Goal: Task Accomplishment & Management: Complete application form

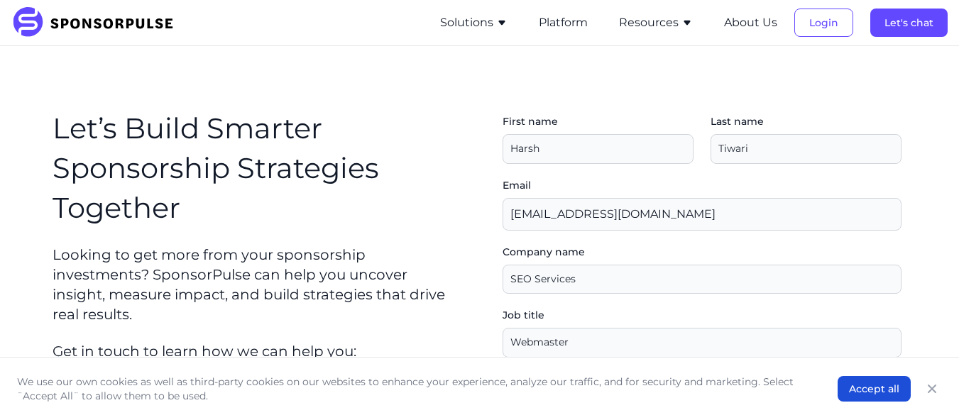
select select "Other"
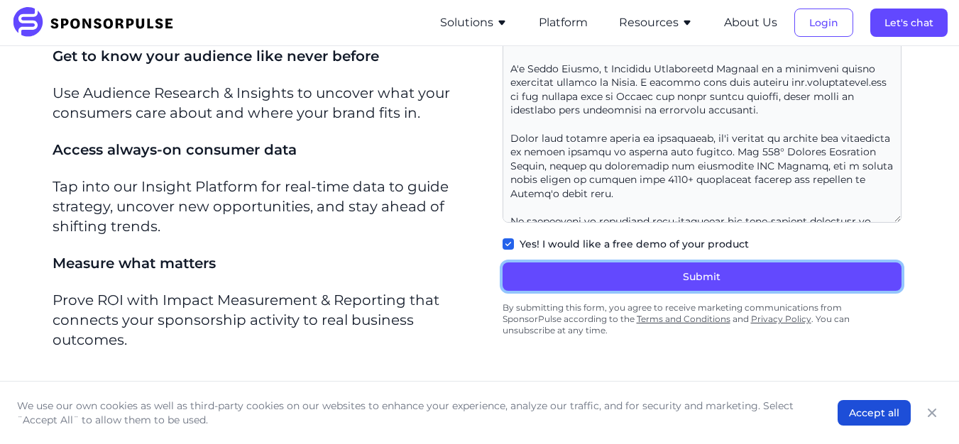
click at [655, 273] on button "Submit" at bounding box center [702, 277] width 399 height 28
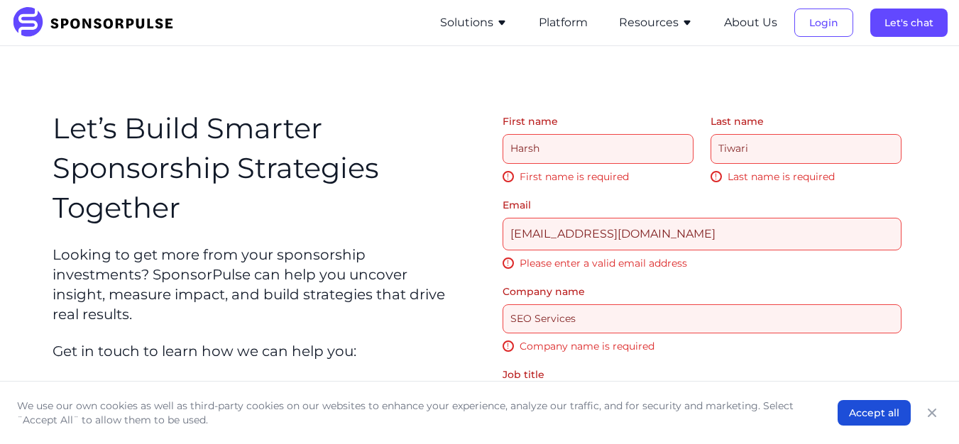
type input "Mr."
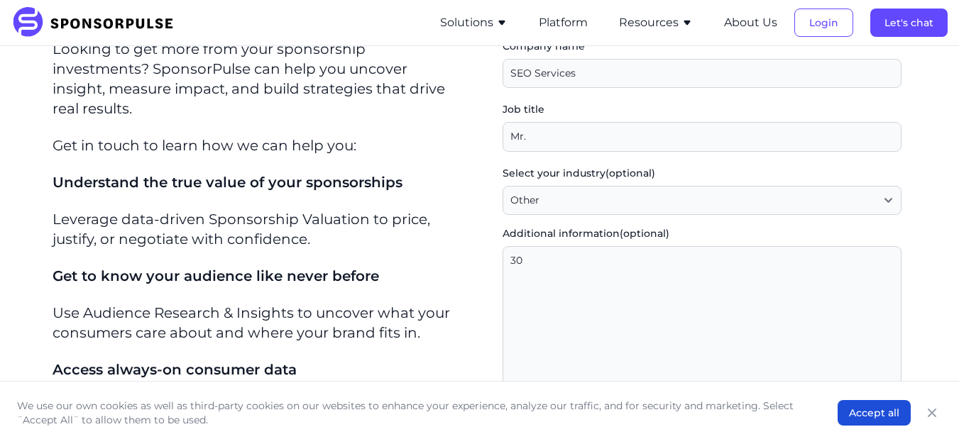
scroll to position [213, 0]
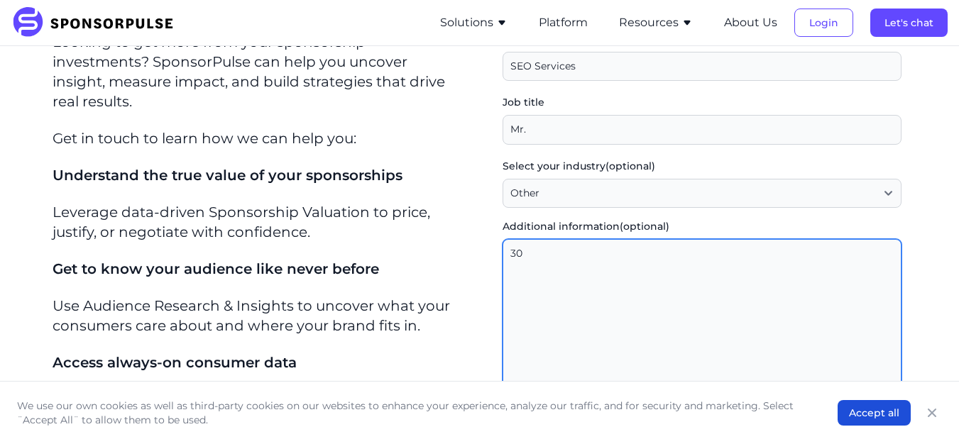
click at [543, 271] on textarea "30" at bounding box center [702, 337] width 399 height 197
paste textarea ""Lorem ips Dolo Sit! A'c Adipi Elitse, d Eiusmodt Incididuntu Laboree do m aliq…"
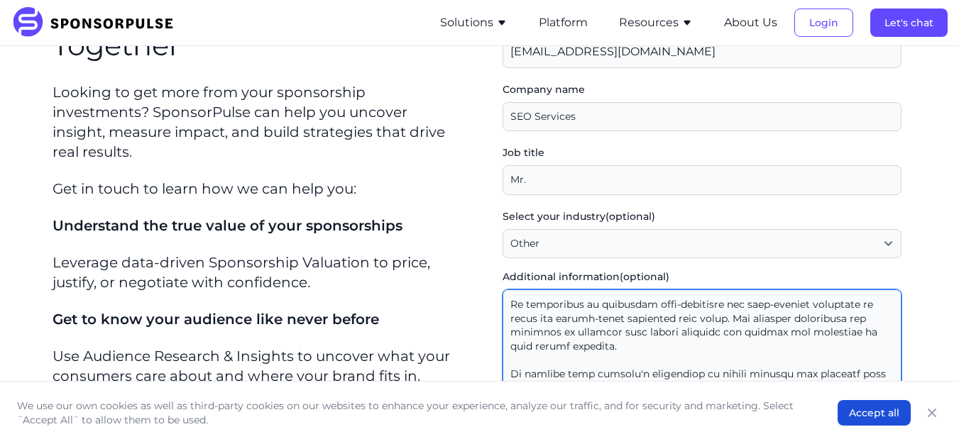
scroll to position [142, 0]
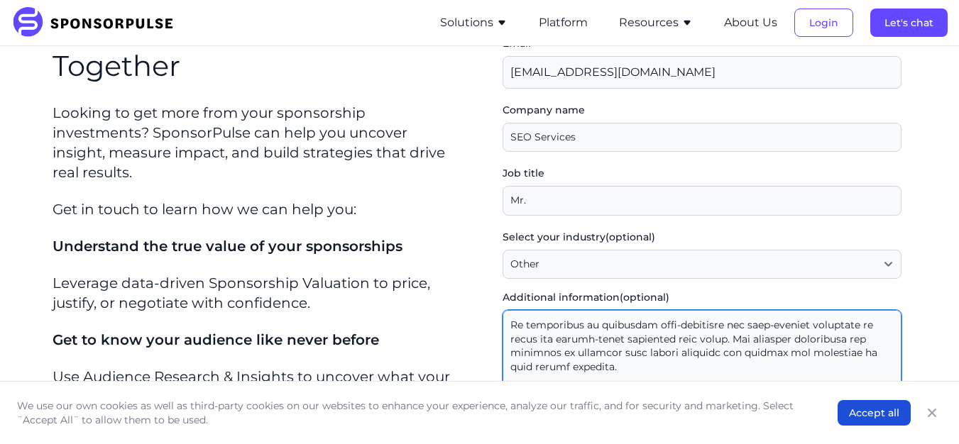
type textarea ""Lorem ips Dolo Sit! A'c Adipi Elitse, d Eiusmodt Incididuntu Laboree do m aliq…"
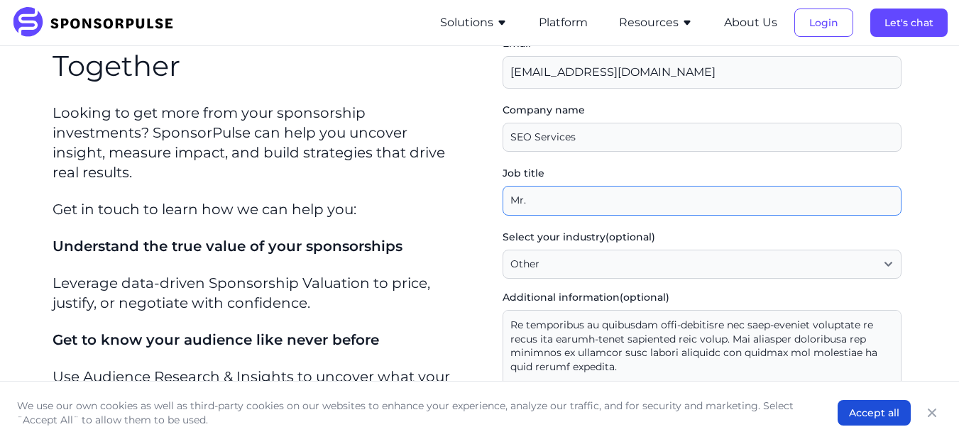
click at [570, 192] on input "Job title" at bounding box center [702, 201] width 399 height 30
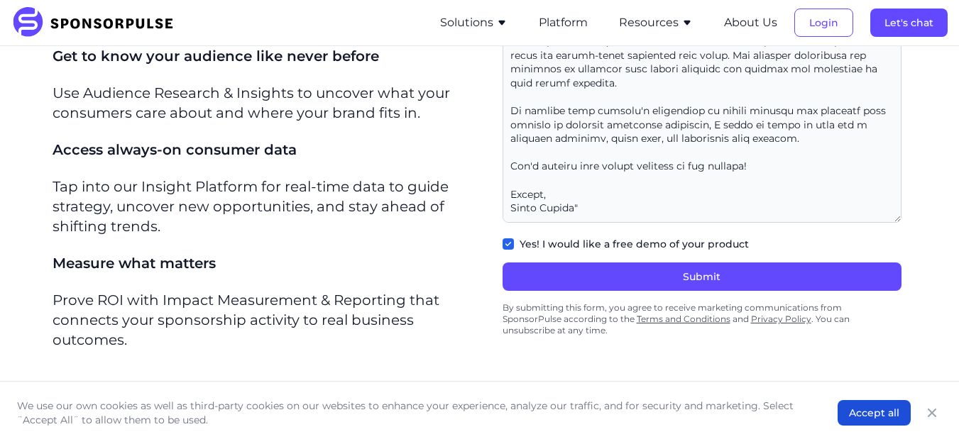
type input "Webmaster"
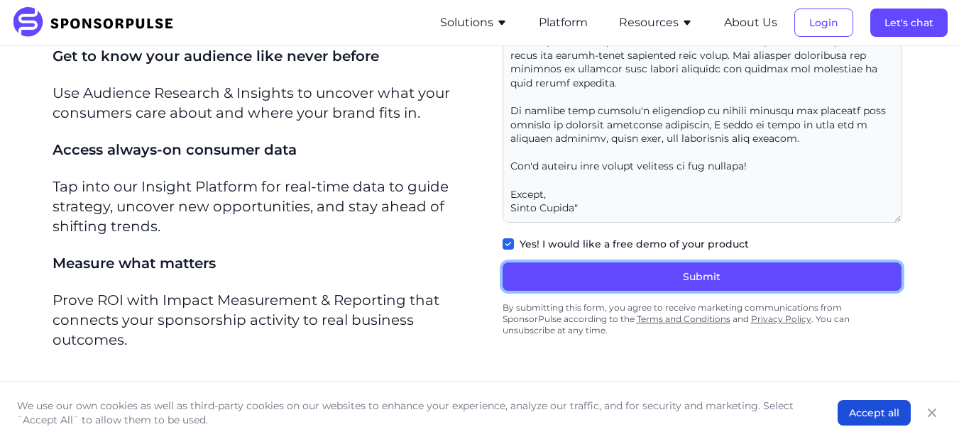
click at [667, 273] on button "Submit" at bounding box center [702, 277] width 399 height 28
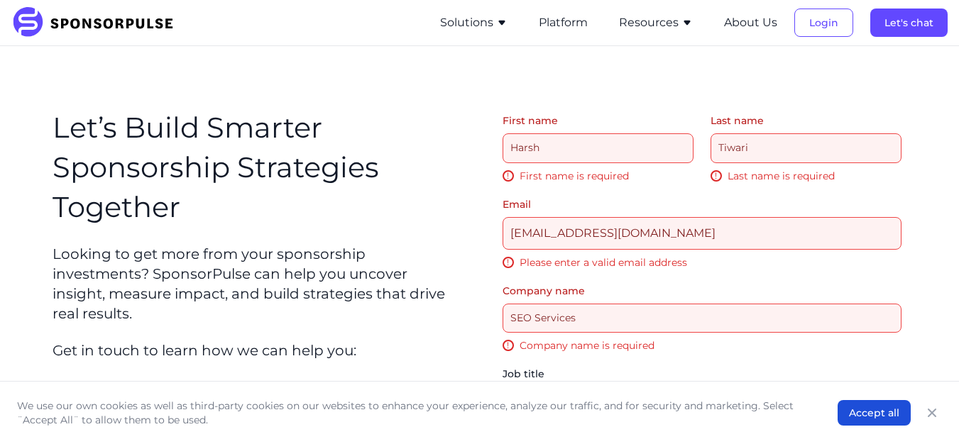
scroll to position [0, 0]
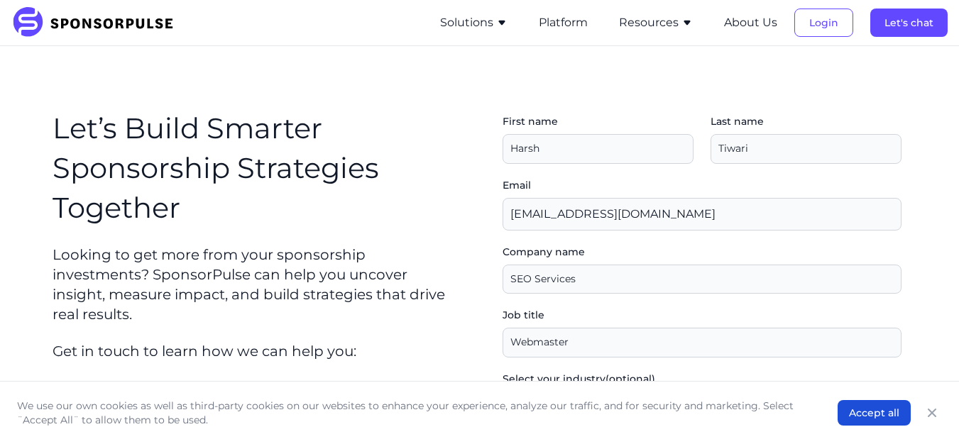
select select "Other"
click at [572, 158] on input "First name" at bounding box center [598, 149] width 191 height 30
type input "Harsh"
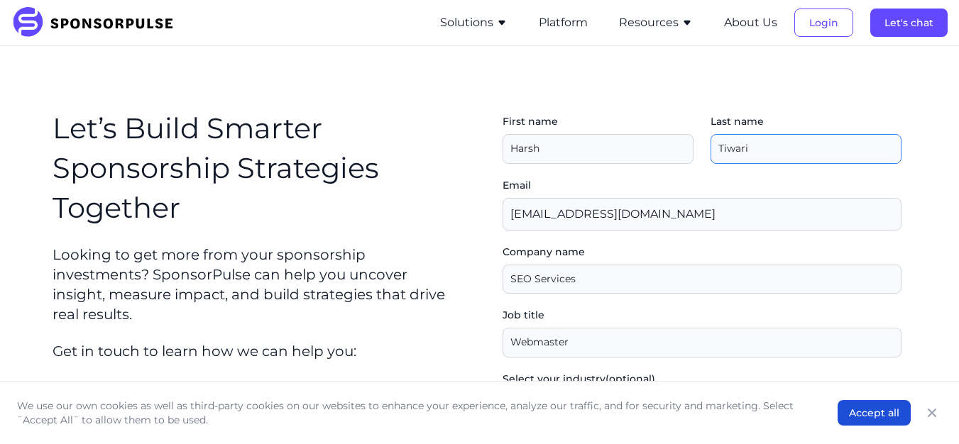
click at [787, 147] on input "Last name" at bounding box center [806, 149] width 191 height 30
type input "Tiwari"
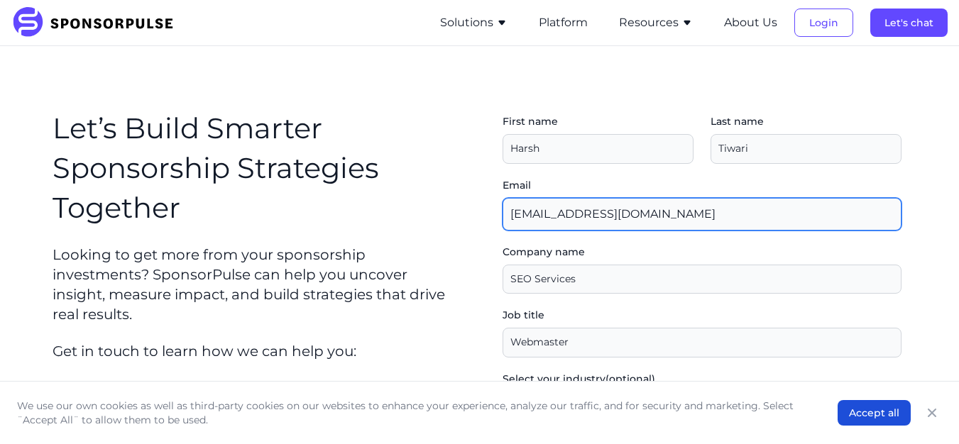
click at [650, 204] on input "[EMAIL_ADDRESS][DOMAIN_NAME]" at bounding box center [702, 214] width 399 height 33
type input "[EMAIL_ADDRESS][DOMAIN_NAME]"
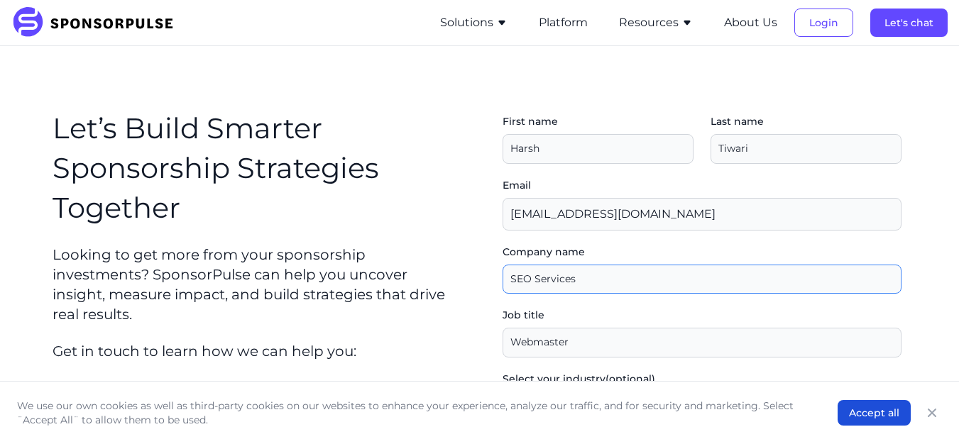
click at [632, 275] on input "Company name" at bounding box center [702, 280] width 399 height 30
type input "SEO Services"
click at [601, 346] on input "Job title" at bounding box center [702, 343] width 399 height 30
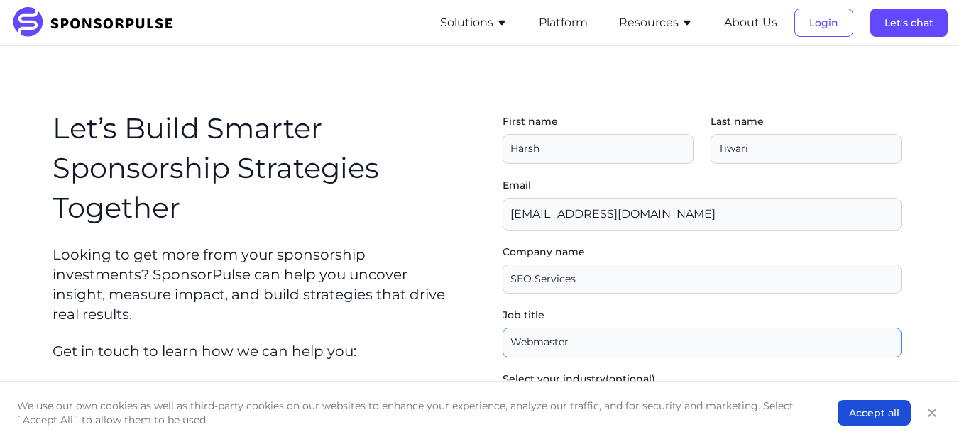
click at [601, 346] on input "Job title" at bounding box center [702, 343] width 399 height 30
type input "Webmaster"
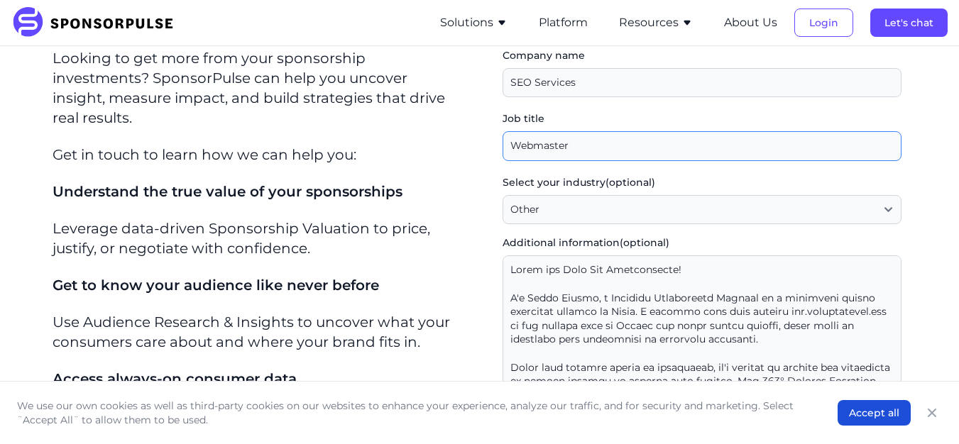
scroll to position [213, 0]
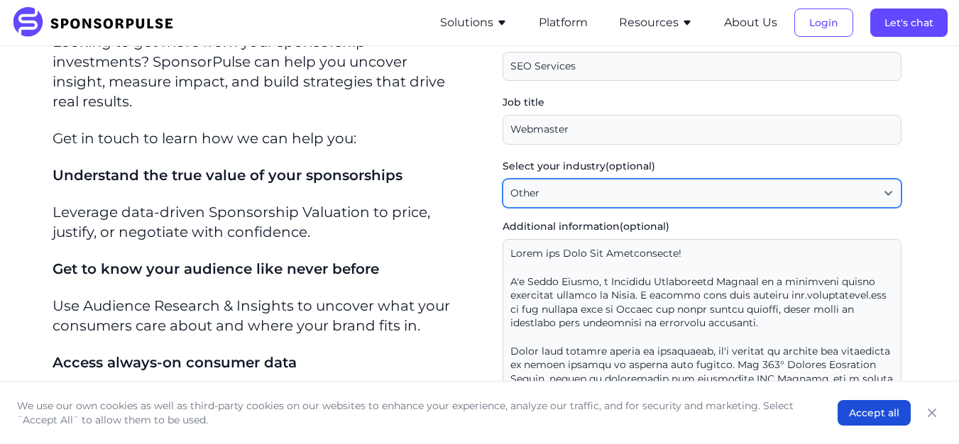
drag, startPoint x: 542, startPoint y: 191, endPoint x: 545, endPoint y: 207, distance: 16.5
click at [543, 193] on select "Select your industry (optional) Agency / Consultant Automotive / Transportation…" at bounding box center [702, 194] width 399 height 30
click at [508, 179] on select "Select your industry (optional) Agency / Consultant Automotive / Transportation…" at bounding box center [702, 194] width 399 height 30
drag, startPoint x: 562, startPoint y: 189, endPoint x: 559, endPoint y: 207, distance: 18.0
click at [562, 190] on select "Select your industry (optional) Agency / Consultant Automotive / Transportation…" at bounding box center [702, 194] width 399 height 30
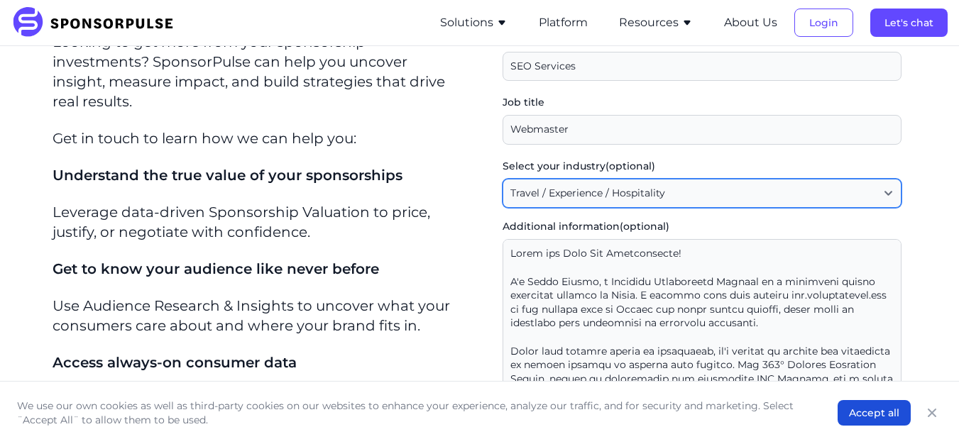
select select "Other"
click at [508, 179] on select "Select your industry (optional) Agency / Consultant Automotive / Transportation…" at bounding box center [702, 194] width 399 height 30
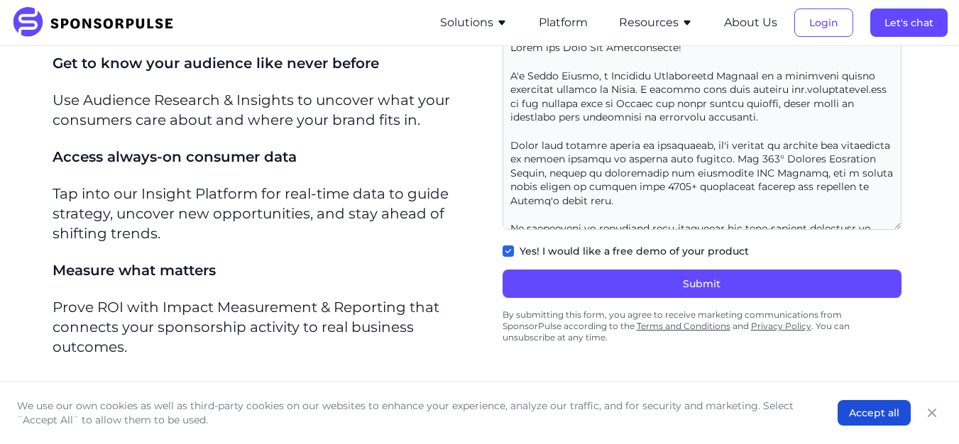
scroll to position [426, 0]
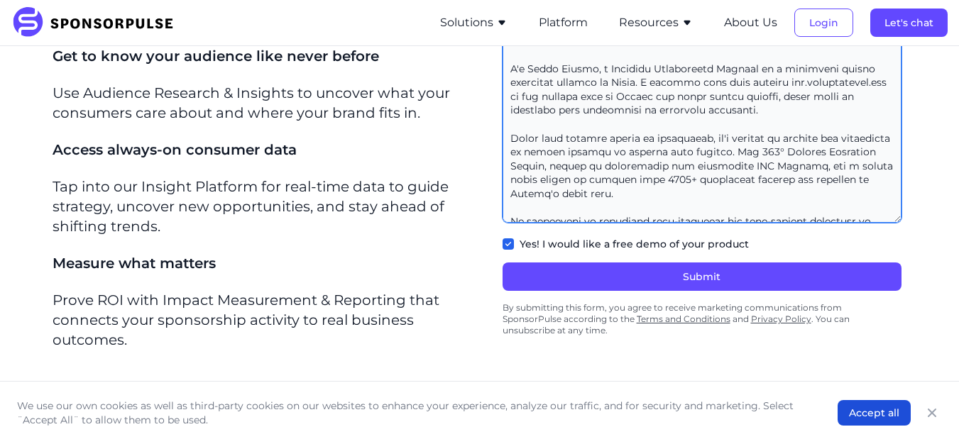
click at [553, 163] on textarea "Additional information (optional)" at bounding box center [702, 124] width 399 height 197
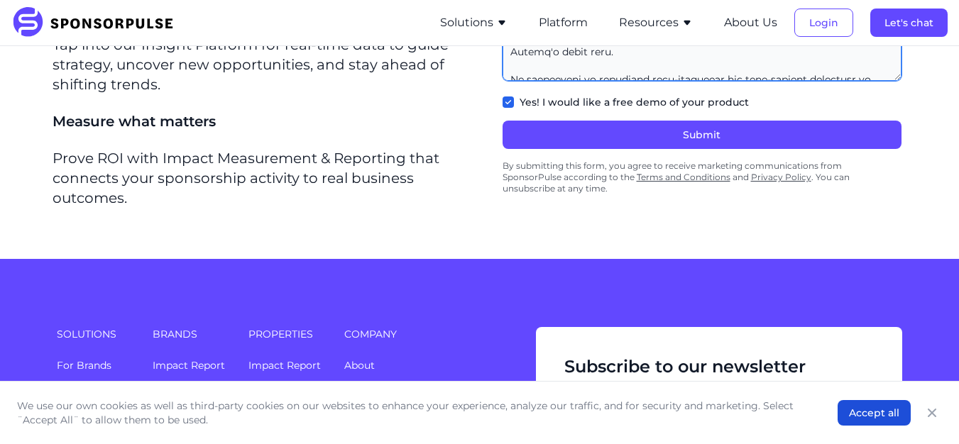
scroll to position [497, 0]
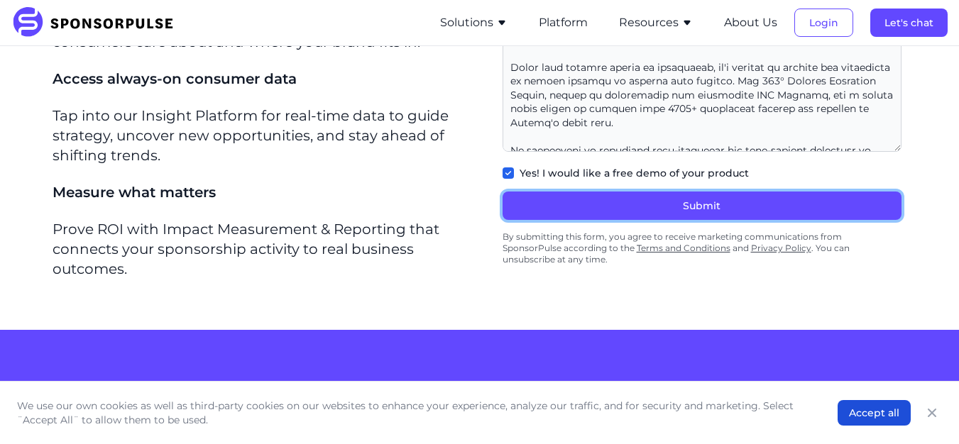
click at [605, 200] on button "Submit" at bounding box center [702, 206] width 399 height 28
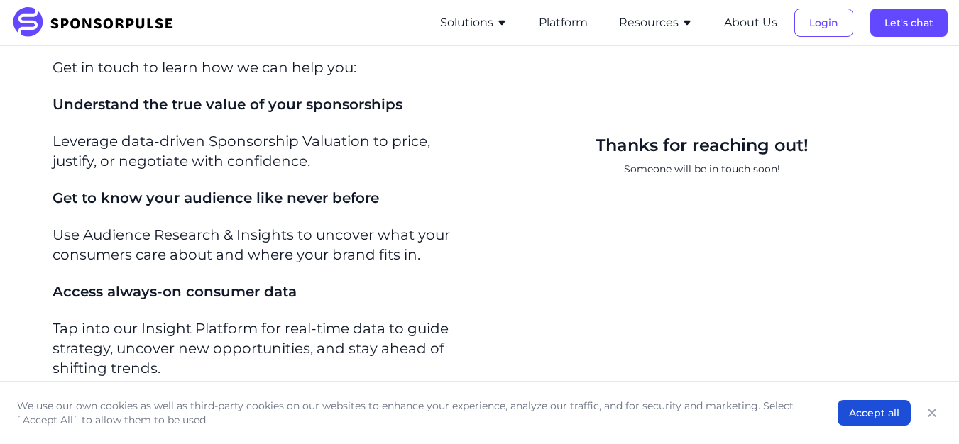
scroll to position [213, 0]
